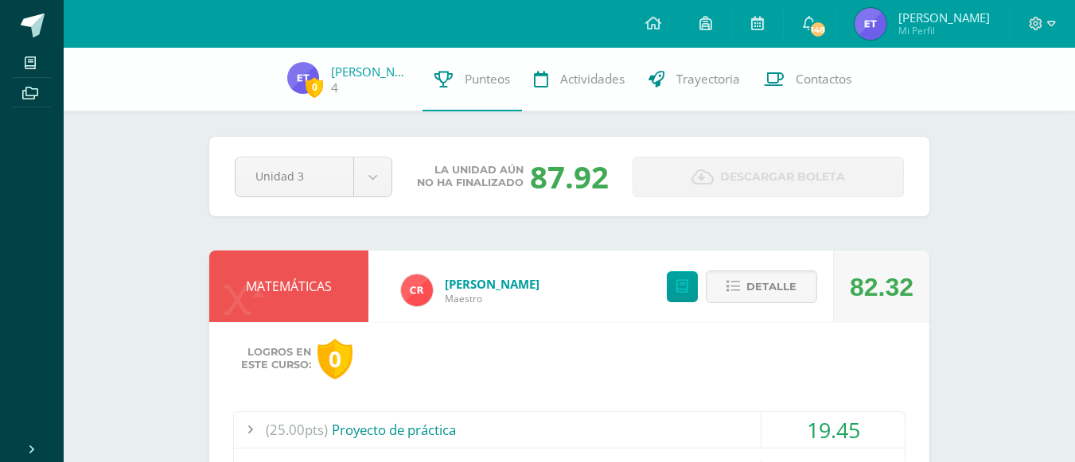
scroll to position [159, 0]
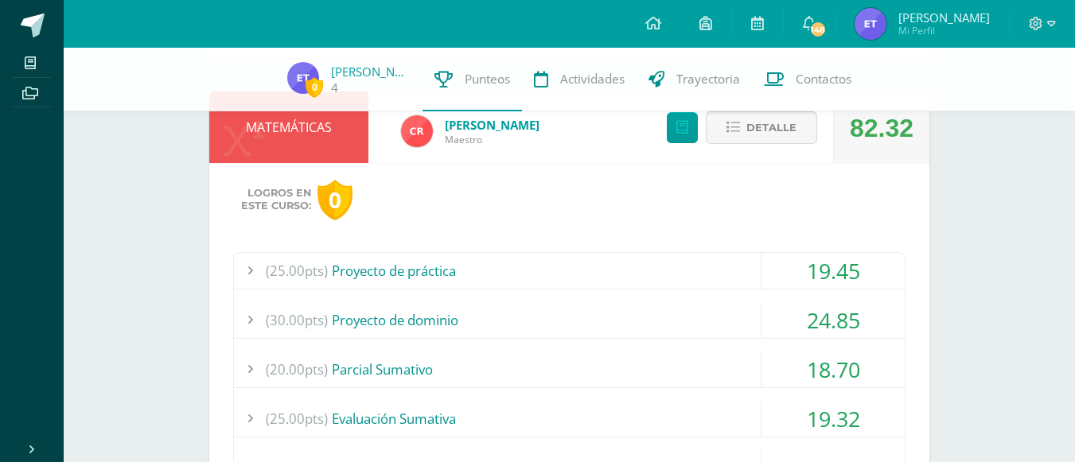
click at [720, 139] on button "Detalle" at bounding box center [761, 127] width 111 height 33
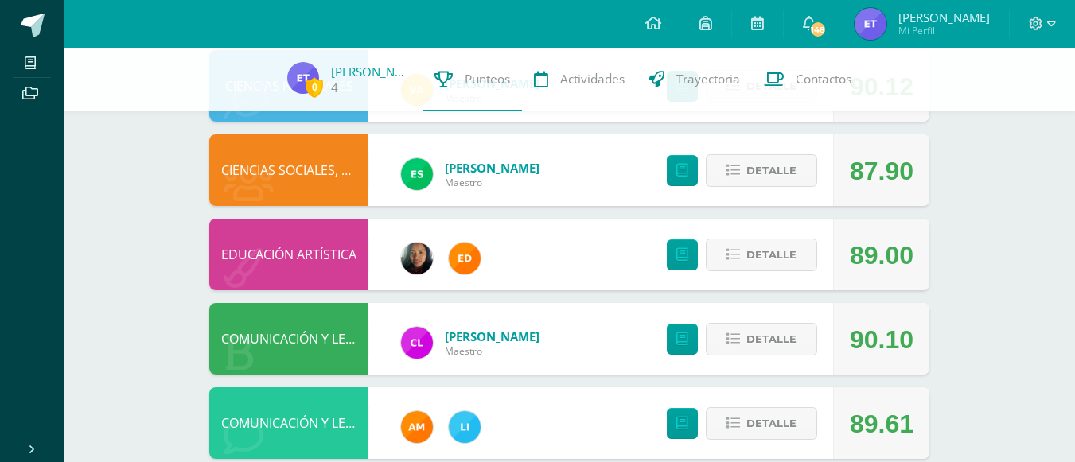
scroll to position [477, 0]
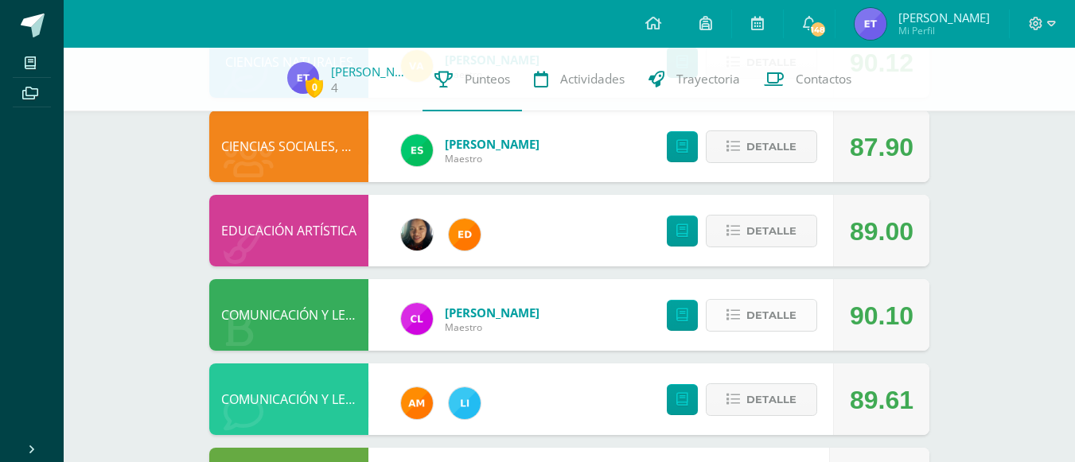
click at [735, 312] on icon at bounding box center [734, 316] width 14 height 14
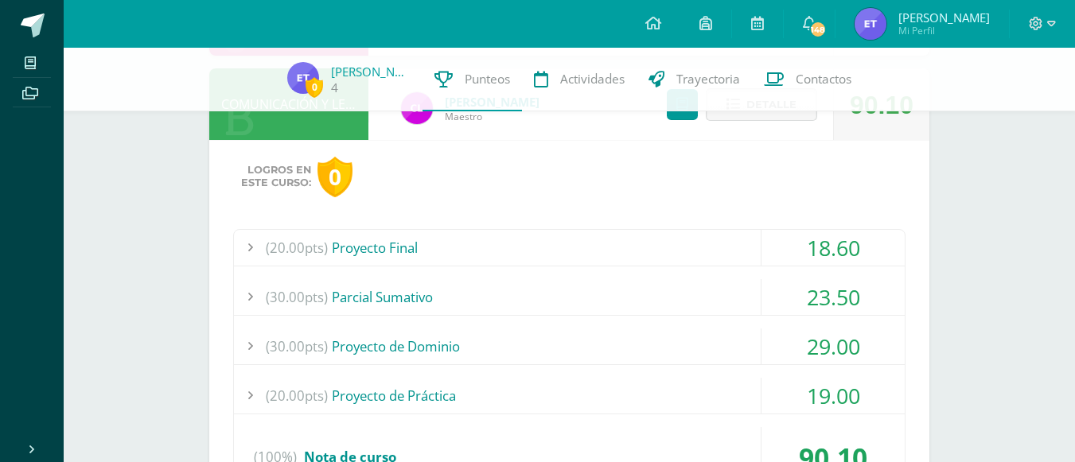
scroll to position [716, 0]
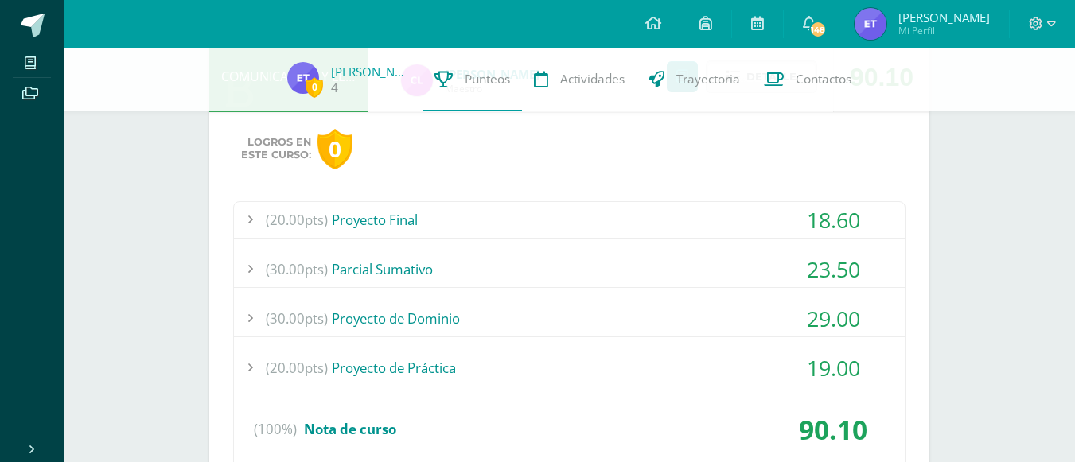
click at [267, 220] on span "(20.00pts)" at bounding box center [297, 220] width 62 height 36
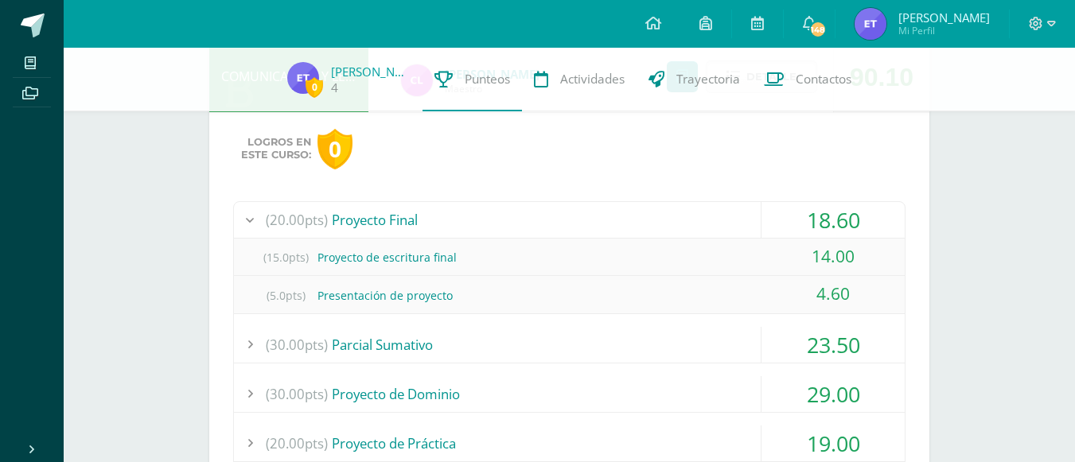
click at [267, 220] on span "(20.00pts)" at bounding box center [297, 220] width 62 height 36
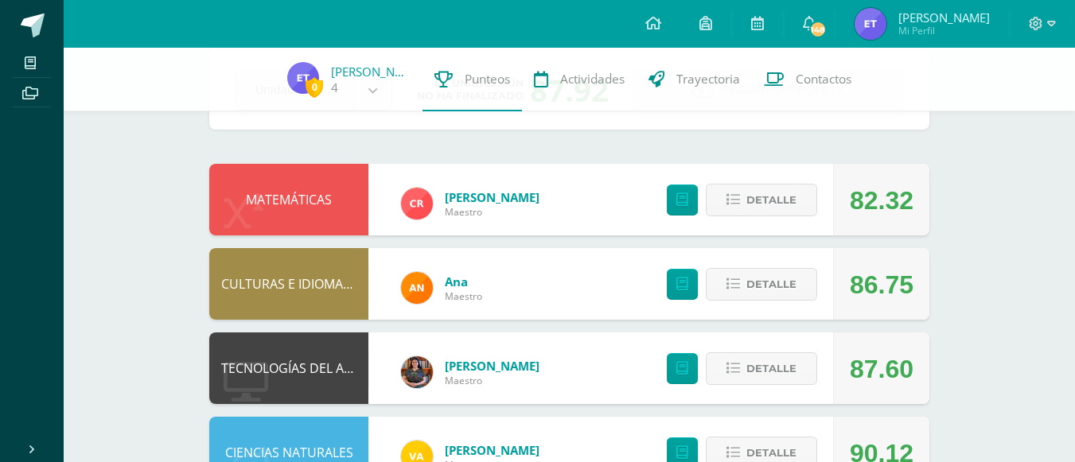
scroll to position [0, 0]
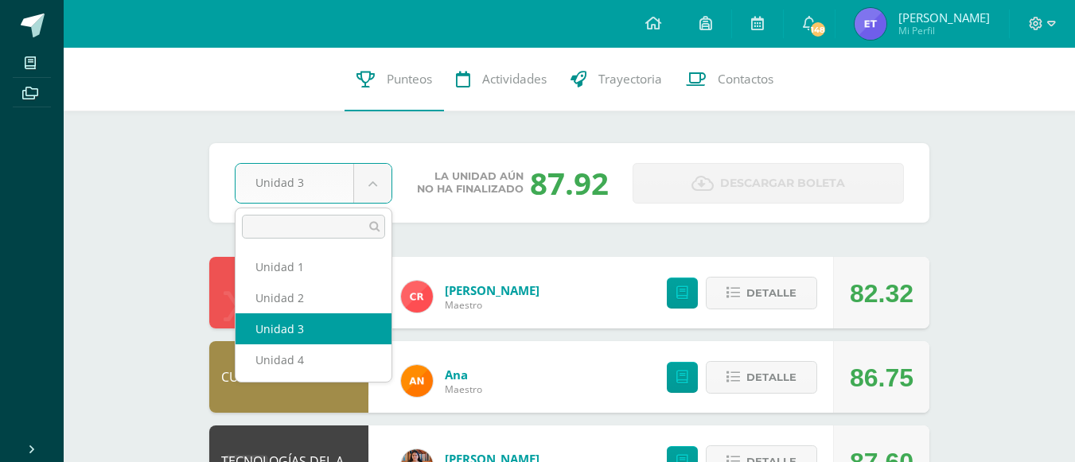
select select "Unidad 4"
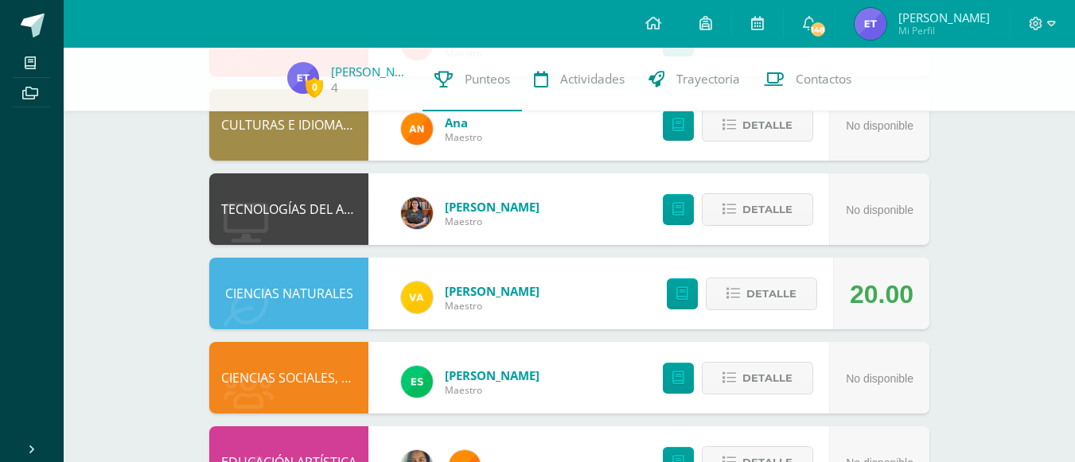
scroll to position [245, 0]
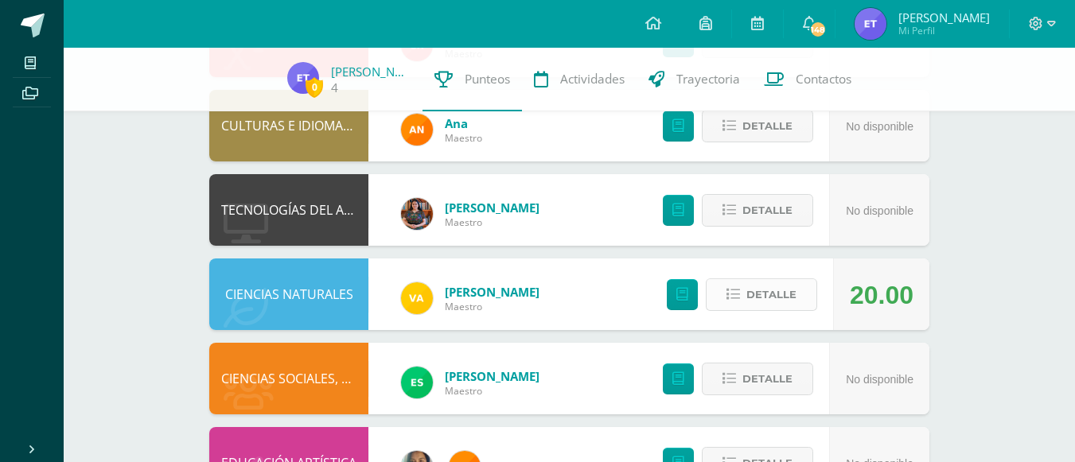
click at [728, 279] on button "Detalle" at bounding box center [761, 295] width 111 height 33
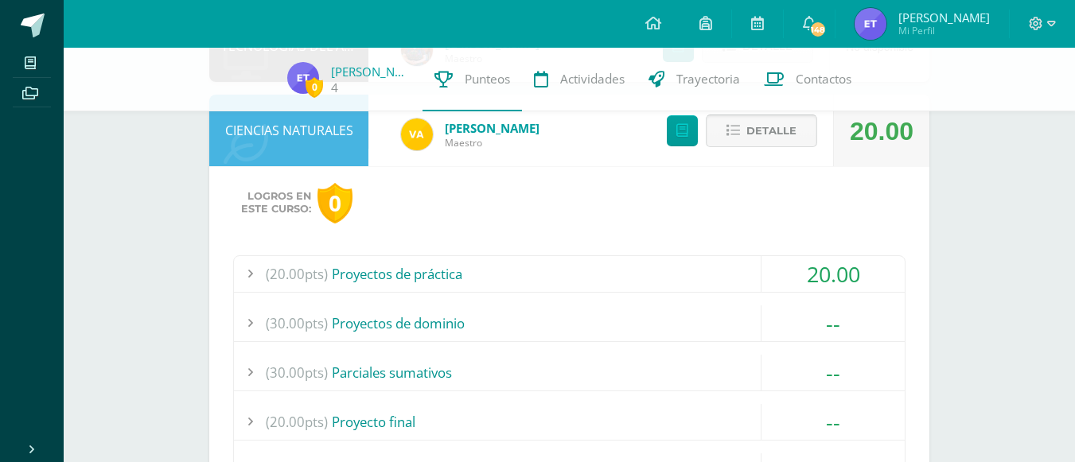
scroll to position [431, 0]
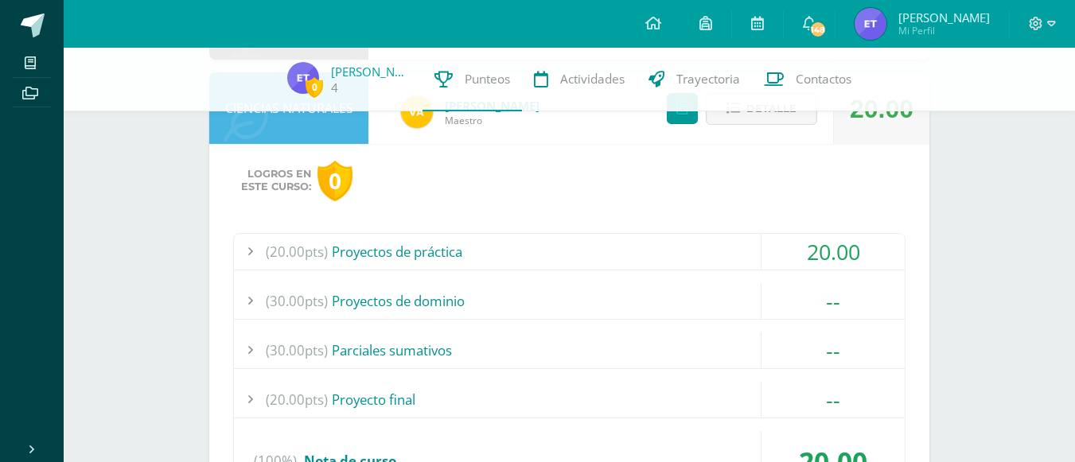
click at [257, 249] on div at bounding box center [250, 252] width 32 height 36
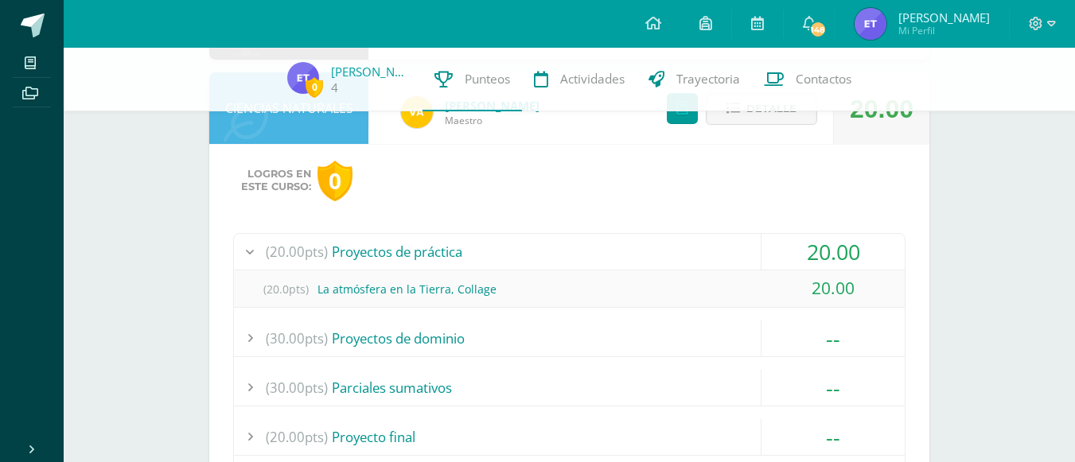
click at [239, 255] on div at bounding box center [250, 252] width 32 height 36
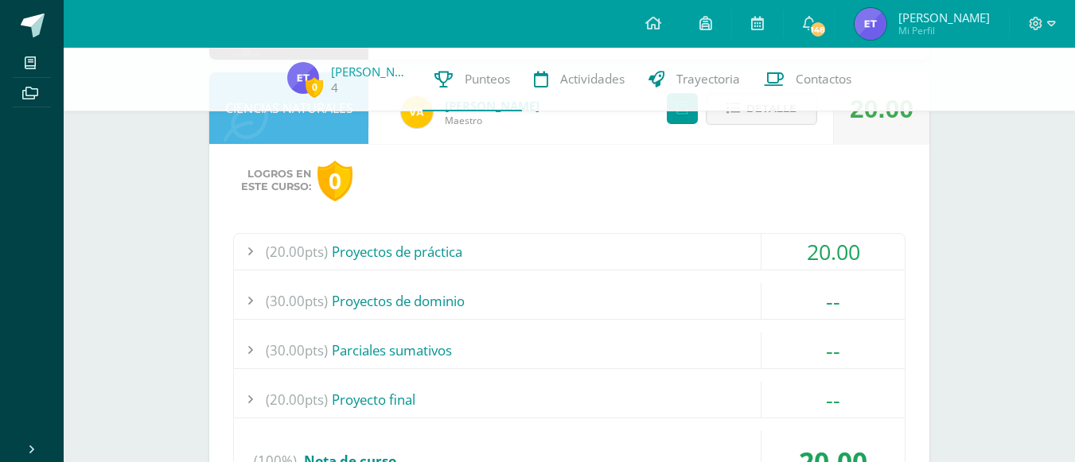
click at [259, 313] on div at bounding box center [250, 301] width 32 height 36
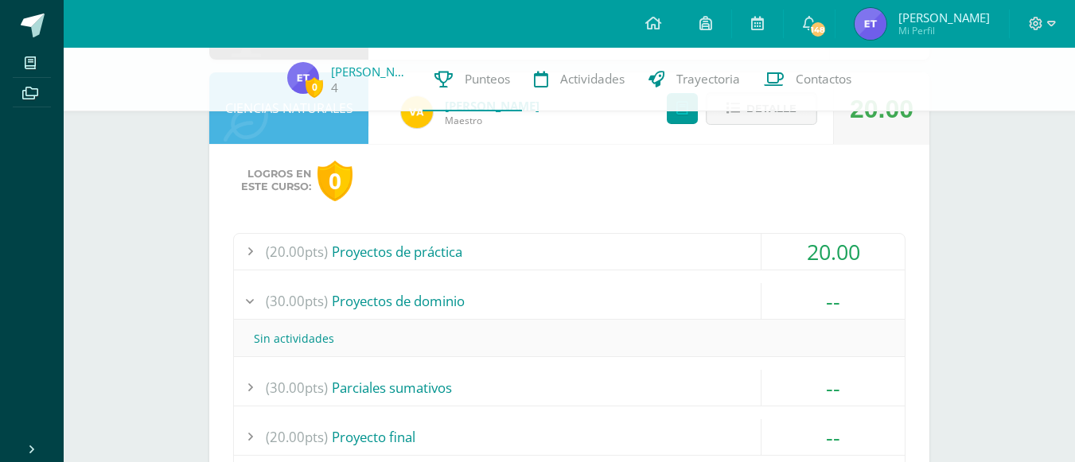
click at [263, 307] on div at bounding box center [250, 301] width 32 height 36
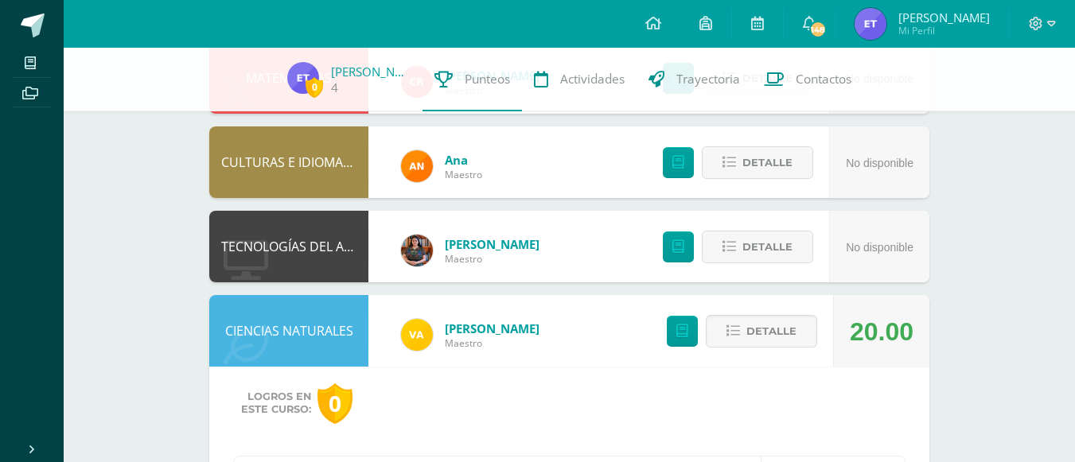
scroll to position [0, 0]
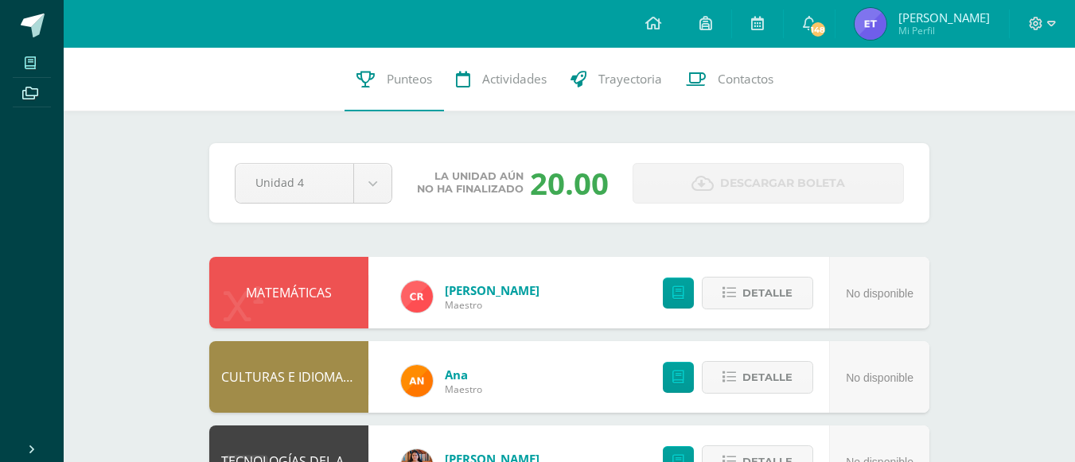
click at [33, 64] on icon at bounding box center [30, 63] width 11 height 13
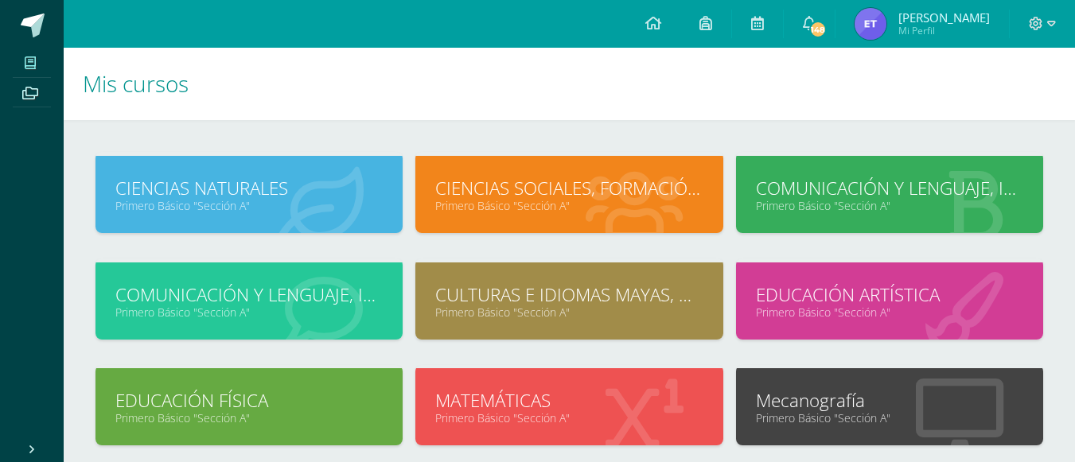
click at [181, 211] on link "Primero Básico "Sección A"" at bounding box center [248, 205] width 267 height 15
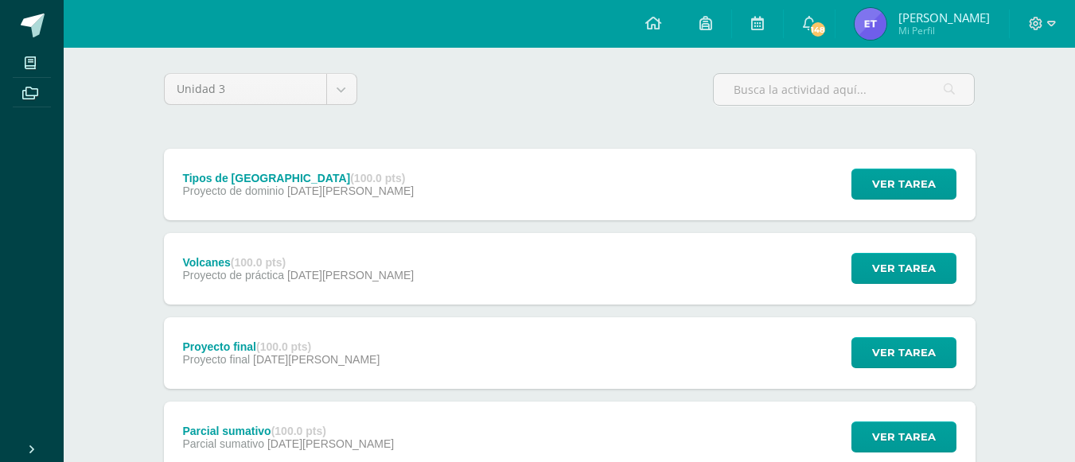
scroll to position [159, 0]
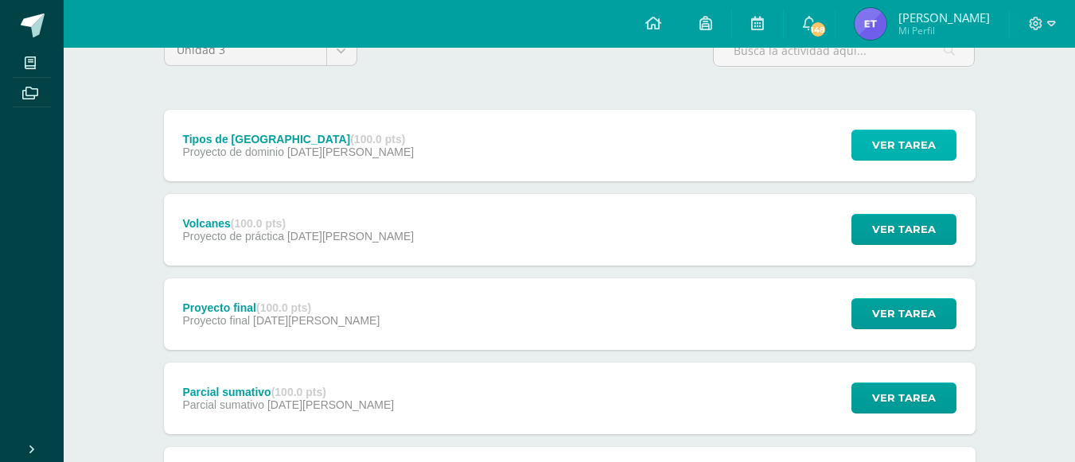
click at [877, 138] on span "Ver tarea" at bounding box center [904, 145] width 64 height 29
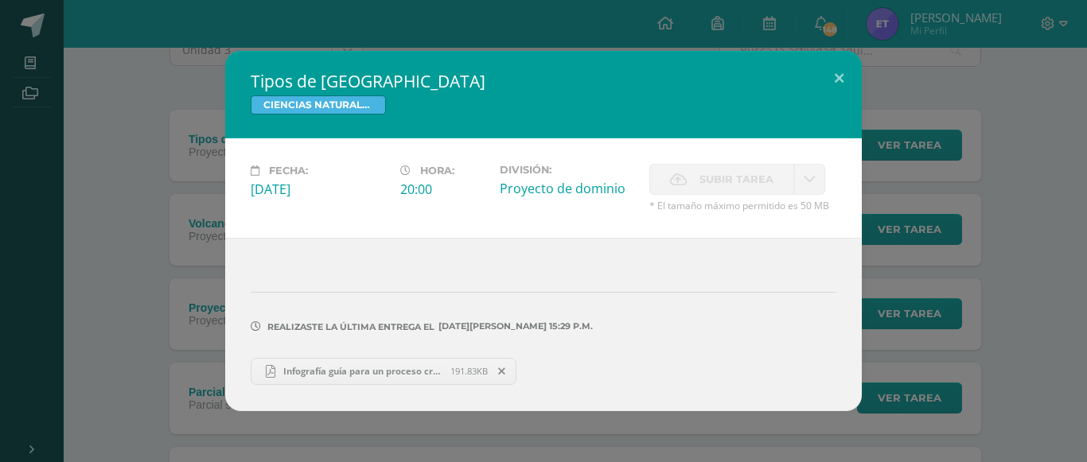
click at [372, 372] on span "Infografía guía para un proceso creativo orgánico floral amarillo_20250716_1526…" at bounding box center [362, 371] width 175 height 12
click at [843, 66] on button at bounding box center [838, 78] width 45 height 54
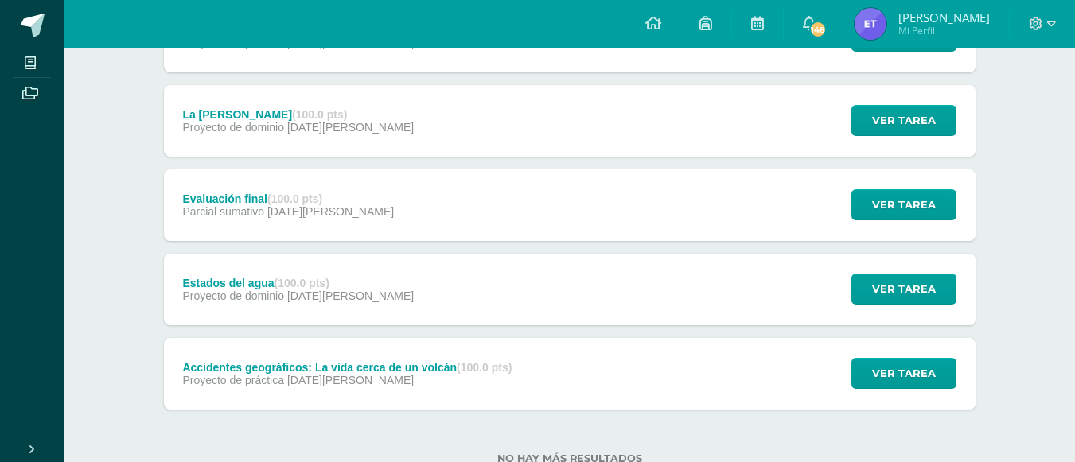
scroll to position [664, 0]
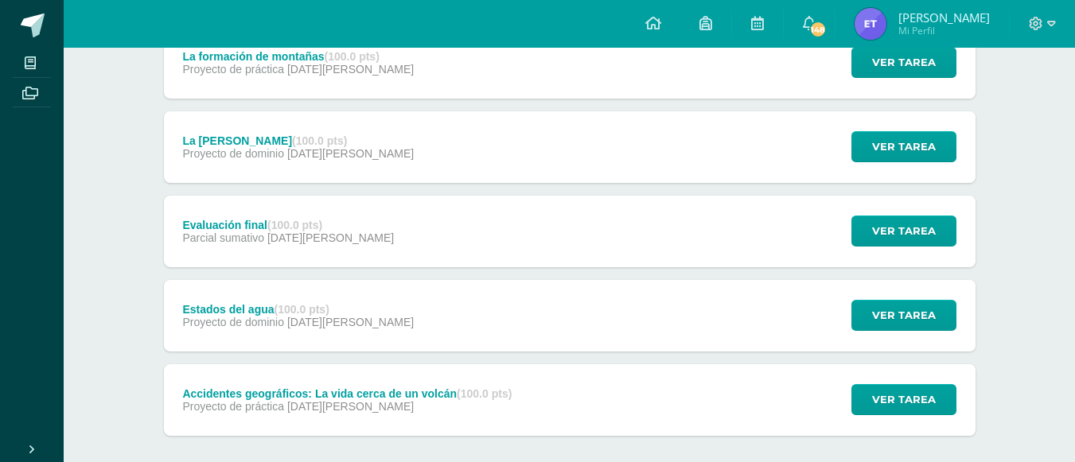
click at [878, 17] on img at bounding box center [871, 24] width 32 height 32
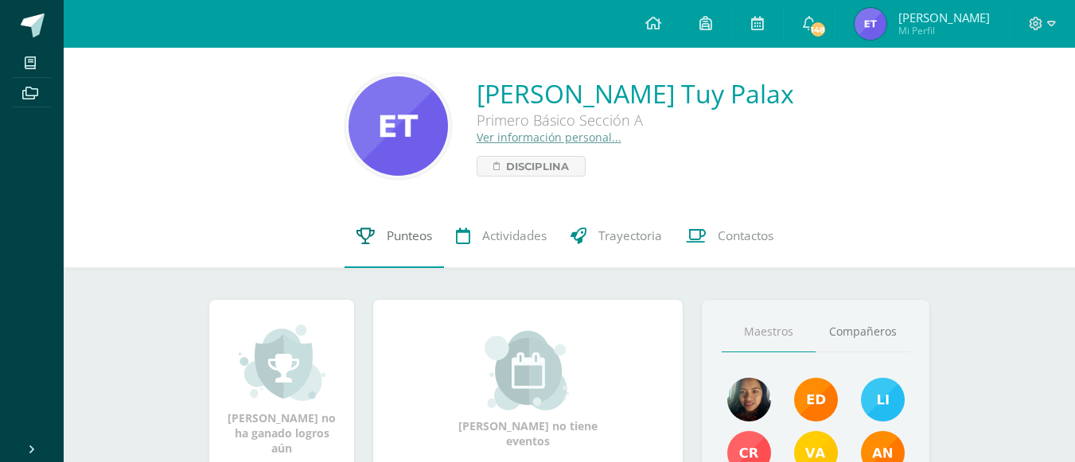
click at [420, 233] on span "Punteos" at bounding box center [409, 236] width 45 height 17
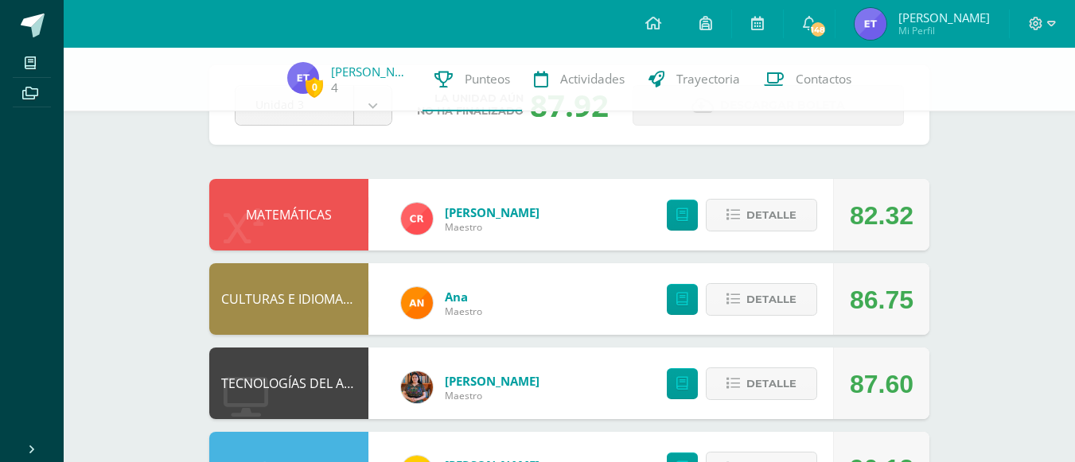
scroll to position [80, 0]
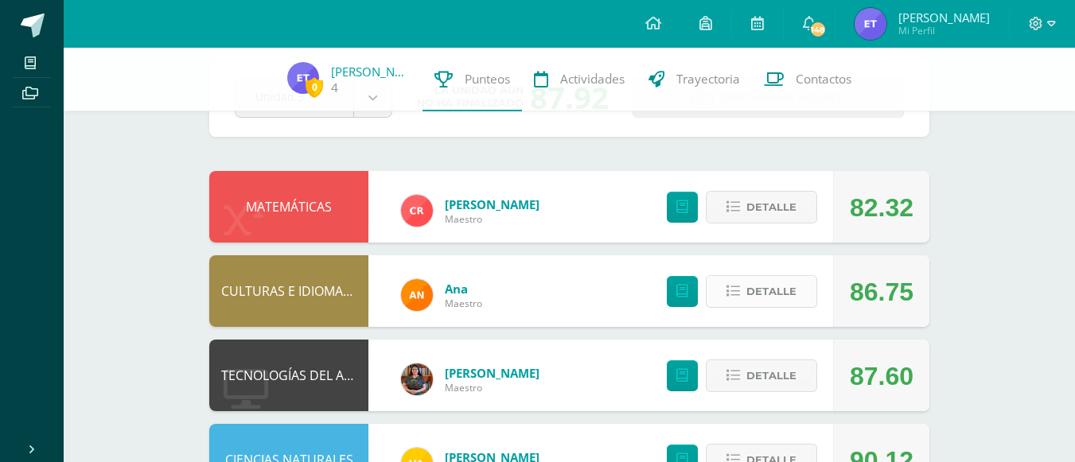
click at [735, 302] on button "Detalle" at bounding box center [761, 291] width 111 height 33
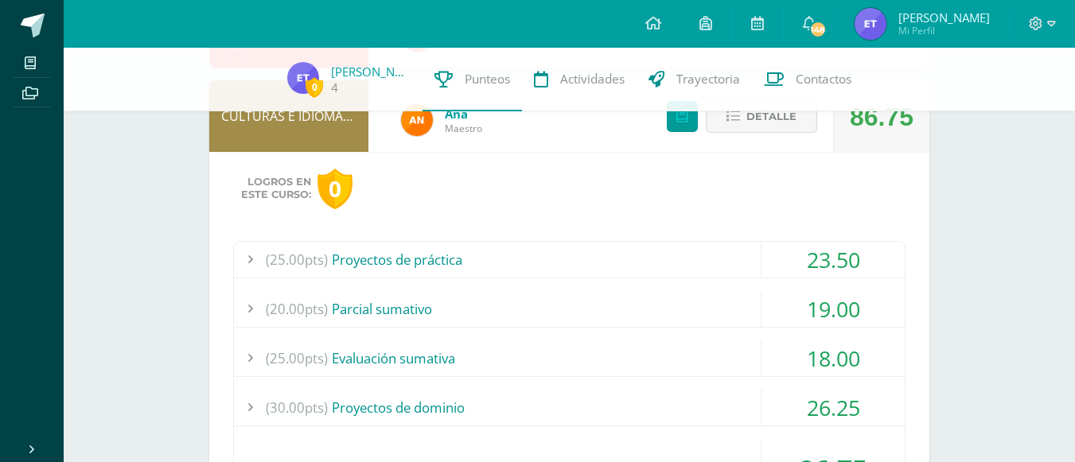
scroll to position [255, 0]
click at [259, 250] on div at bounding box center [250, 259] width 32 height 36
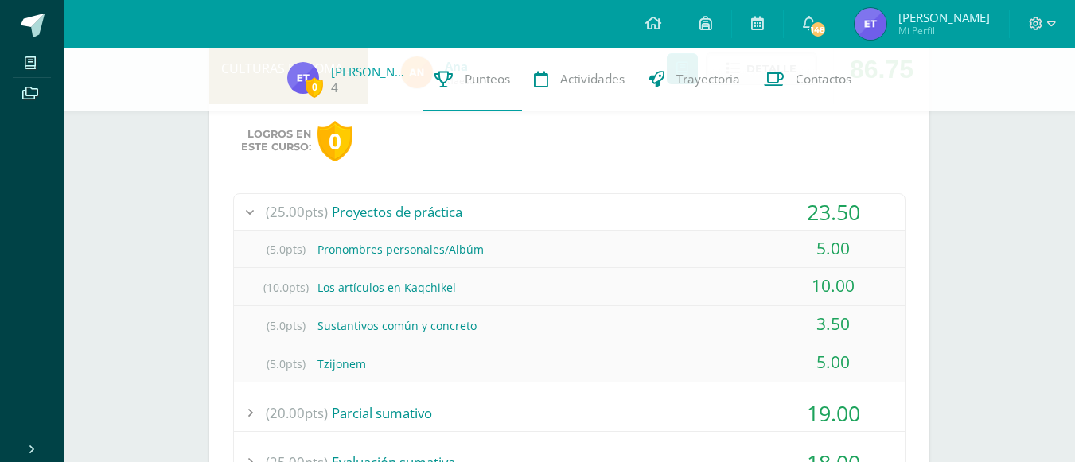
scroll to position [303, 0]
click at [830, 296] on div "10.00" at bounding box center [833, 285] width 143 height 36
click at [848, 290] on div "10.00" at bounding box center [833, 285] width 143 height 36
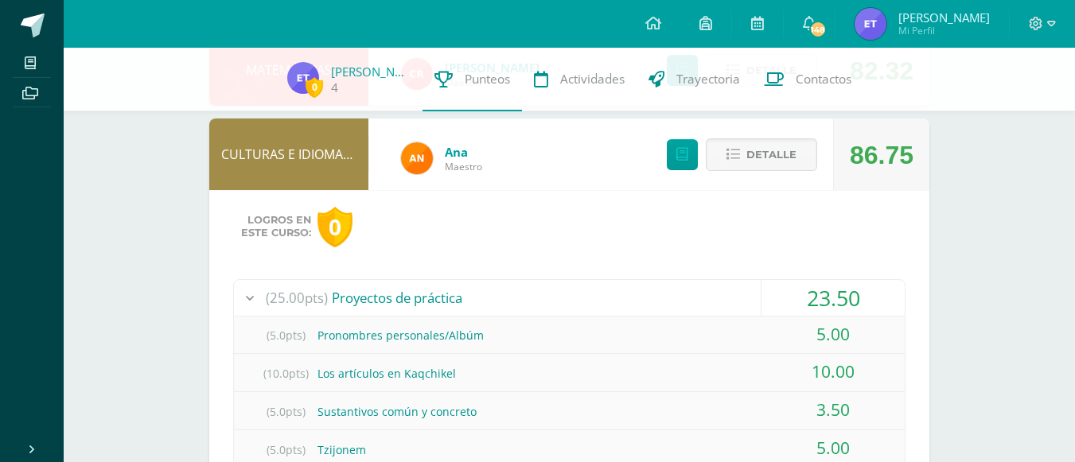
scroll to position [218, 0]
